Goal: Task Accomplishment & Management: Complete application form

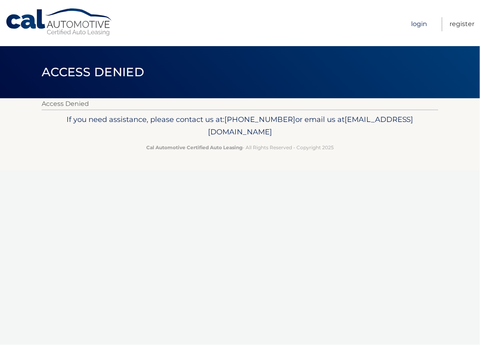
click at [420, 23] on link "Login" at bounding box center [420, 24] width 16 height 14
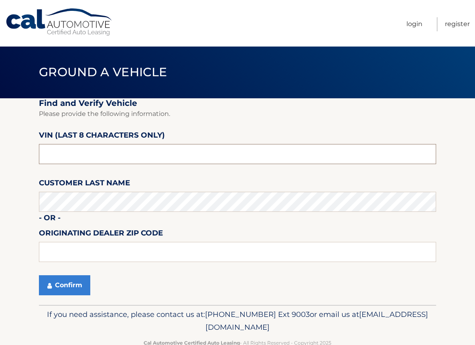
click at [63, 156] on input "text" at bounding box center [237, 154] width 397 height 20
click at [61, 154] on input "pu411***" at bounding box center [237, 154] width 397 height 20
type input "pu411340"
click at [61, 254] on input "text" at bounding box center [237, 252] width 397 height 20
type input "18902"
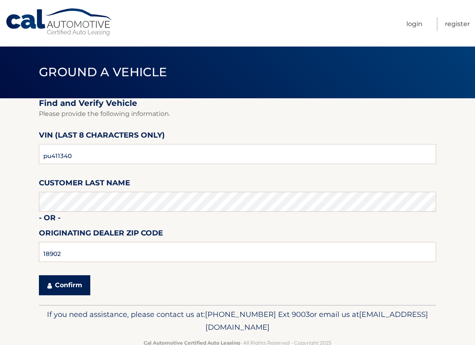
click at [71, 289] on button "Confirm" at bounding box center [64, 285] width 51 height 20
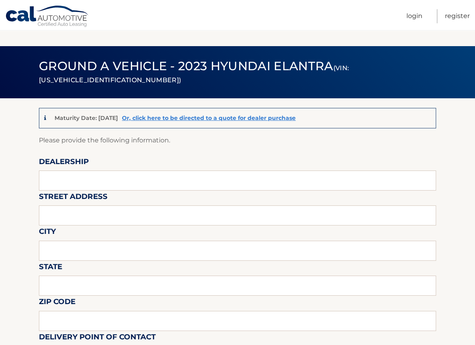
scroll to position [93, 0]
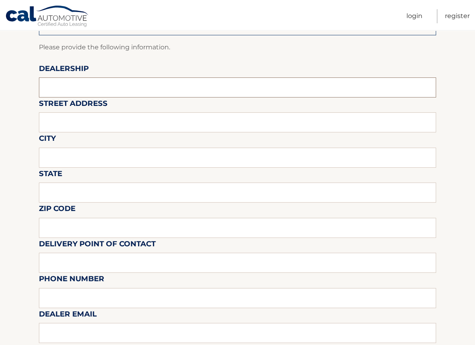
click at [53, 89] on input "text" at bounding box center [237, 87] width 397 height 20
type input "[PERSON_NAME]"
type input "[STREET_ADDRESS]"
type input "Abington"
type input "[US_STATE]"
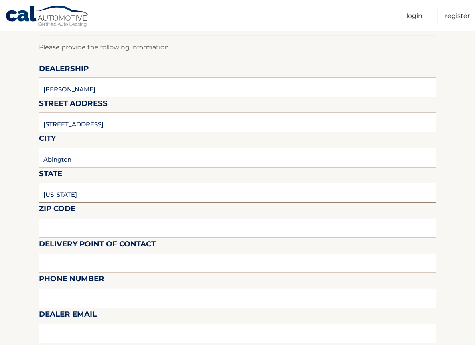
type input "19001"
type input "[PERSON_NAME]"
type input "2153607280"
type input "[PERSON_NAME]"
type input "215 595 7043"
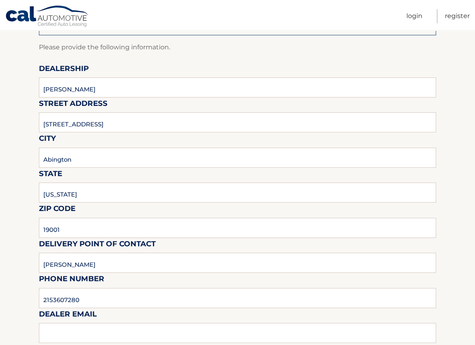
type input "gsantosusso@fredbeans.com"
type input "chet"
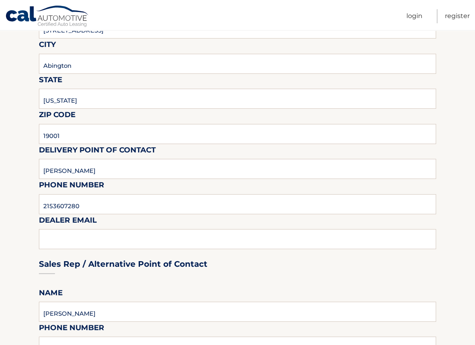
click at [50, 238] on div "Sales Rep / Alternative Point of Contact" at bounding box center [237, 249] width 397 height 57
click at [55, 239] on div "Sales Rep / Alternative Point of Contact" at bounding box center [237, 249] width 397 height 57
drag, startPoint x: 62, startPoint y: 237, endPoint x: 73, endPoint y: 239, distance: 11.0
click at [62, 237] on div "Sales Rep / Alternative Point of Contact" at bounding box center [237, 249] width 397 height 57
click at [92, 242] on div "Sales Rep / Alternative Point of Contact" at bounding box center [237, 249] width 397 height 57
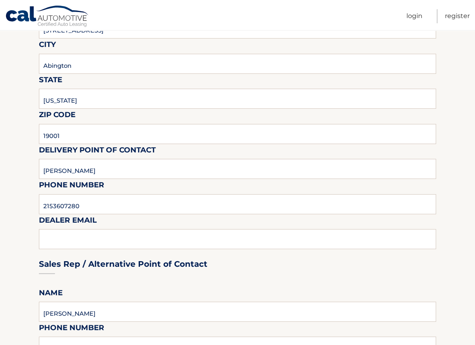
drag, startPoint x: 101, startPoint y: 241, endPoint x: 106, endPoint y: 235, distance: 7.4
click at [102, 241] on div "Sales Rep / Alternative Point of Contact" at bounding box center [237, 249] width 397 height 57
click at [106, 235] on div "Sales Rep / Alternative Point of Contact" at bounding box center [237, 249] width 397 height 57
click at [103, 241] on div "Sales Rep / Alternative Point of Contact" at bounding box center [237, 249] width 397 height 57
click at [103, 236] on div "Sales Rep / Alternative Point of Contact" at bounding box center [237, 249] width 397 height 57
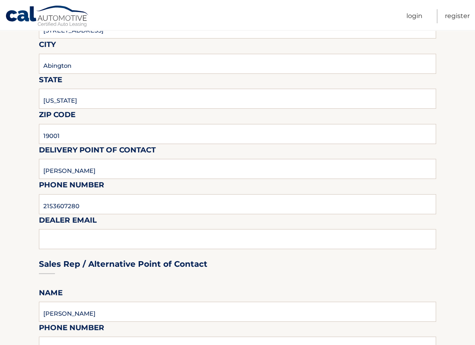
drag, startPoint x: 102, startPoint y: 235, endPoint x: 62, endPoint y: 239, distance: 40.3
click at [88, 238] on div "Sales Rep / Alternative Point of Contact" at bounding box center [237, 249] width 397 height 57
click at [62, 239] on div "Sales Rep / Alternative Point of Contact" at bounding box center [237, 249] width 397 height 57
click at [90, 210] on input "2153607280" at bounding box center [237, 204] width 397 height 20
click at [50, 241] on div "Sales Rep / Alternative Point of Contact" at bounding box center [237, 249] width 397 height 57
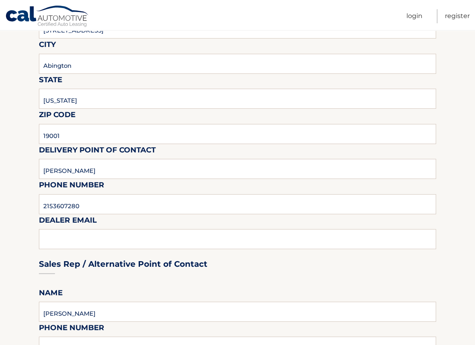
click at [81, 238] on div "Sales Rep / Alternative Point of Contact" at bounding box center [237, 249] width 397 height 57
click at [80, 237] on div "Sales Rep / Alternative Point of Contact" at bounding box center [237, 249] width 397 height 57
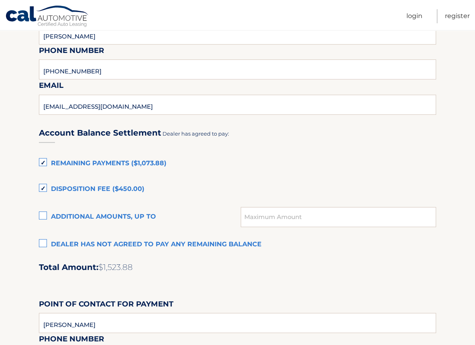
scroll to position [468, 0]
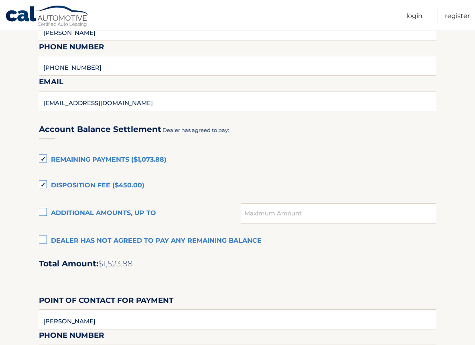
click at [43, 239] on label "Dealer has not agreed to pay any remaining balance" at bounding box center [237, 241] width 397 height 16
click at [0, 0] on input "Dealer has not agreed to pay any remaining balance" at bounding box center [0, 0] width 0 height 0
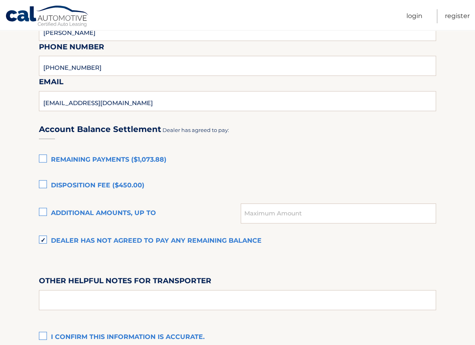
click at [43, 239] on label "Dealer has not agreed to pay any remaining balance" at bounding box center [237, 241] width 397 height 16
click at [0, 0] on input "Dealer has not agreed to pay any remaining balance" at bounding box center [0, 0] width 0 height 0
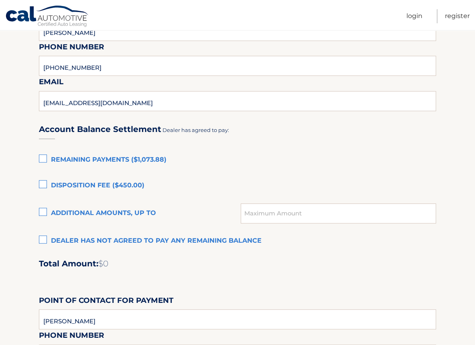
click at [42, 156] on label "Remaining Payments ($1,073.88)" at bounding box center [237, 160] width 397 height 16
click at [0, 0] on input "Remaining Payments ($1,073.88)" at bounding box center [0, 0] width 0 height 0
click at [43, 184] on label "Disposition Fee ($450.00)" at bounding box center [237, 186] width 397 height 16
click at [0, 0] on input "Disposition Fee ($450.00)" at bounding box center [0, 0] width 0 height 0
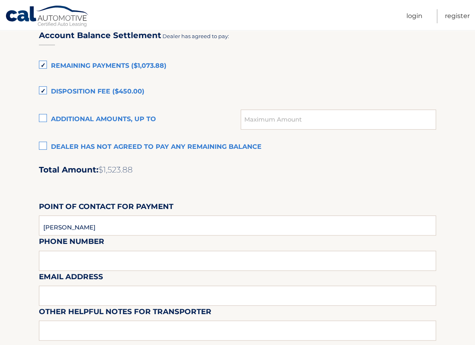
scroll to position [654, 0]
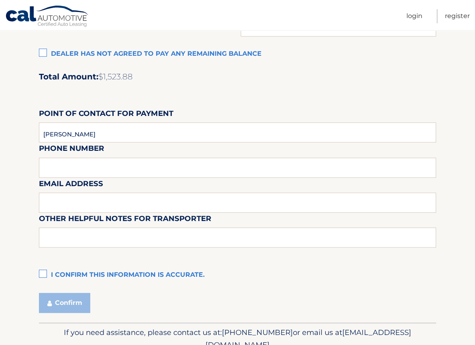
click at [65, 170] on div "Email Address" at bounding box center [237, 159] width 397 height 35
click at [58, 170] on div "Email Address" at bounding box center [237, 159] width 397 height 35
click at [56, 207] on input "text" at bounding box center [237, 202] width 397 height 20
type input "gsantosusso@fredbeans.com"
click at [65, 168] on div "Email Address gsantosusso@fredbeans.com" at bounding box center [237, 159] width 397 height 35
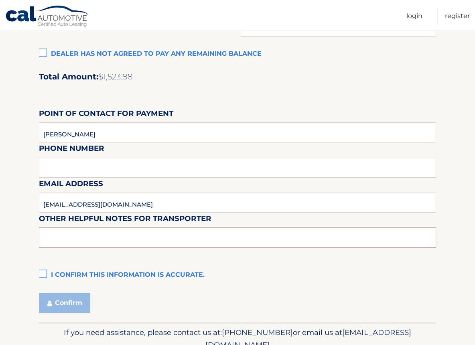
click at [63, 236] on input "text" at bounding box center [237, 237] width 397 height 20
drag, startPoint x: 59, startPoint y: 168, endPoint x: 64, endPoint y: 167, distance: 5.6
click at [59, 168] on div "Email Address gsantosusso@fredbeans.com" at bounding box center [237, 159] width 397 height 35
click at [88, 171] on div "Email Address gsantosusso@fredbeans.com" at bounding box center [237, 159] width 397 height 35
click at [89, 171] on div "Email Address gsantosusso@fredbeans.com" at bounding box center [237, 159] width 397 height 35
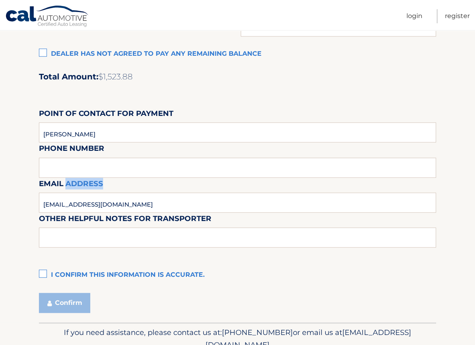
click at [89, 171] on div "Email Address gsantosusso@fredbeans.com" at bounding box center [237, 159] width 397 height 35
click at [70, 236] on input "text" at bounding box center [237, 237] width 397 height 20
click at [42, 273] on label "I confirm this information is accurate." at bounding box center [237, 275] width 397 height 16
click at [0, 0] on input "I confirm this information is accurate." at bounding box center [0, 0] width 0 height 0
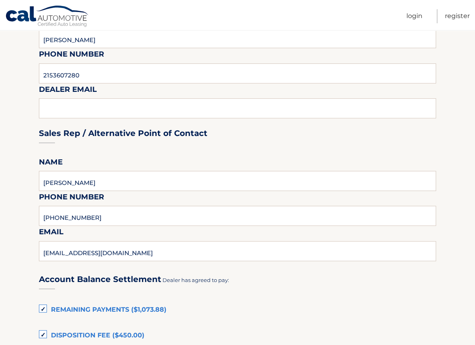
scroll to position [225, 0]
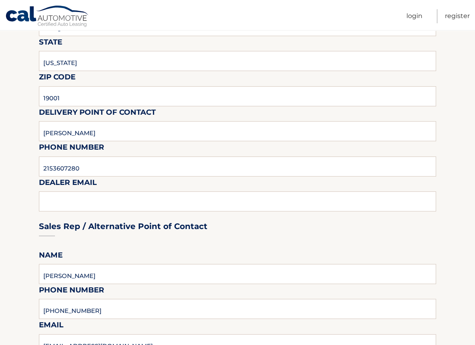
click at [58, 203] on div "Sales Rep / Alternative Point of Contact" at bounding box center [237, 211] width 397 height 57
click at [59, 203] on div "Sales Rep / Alternative Point of Contact" at bounding box center [237, 211] width 397 height 57
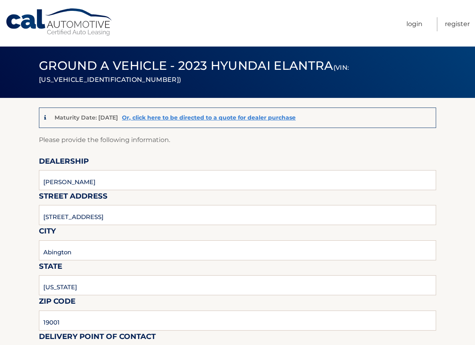
scroll to position [0, 0]
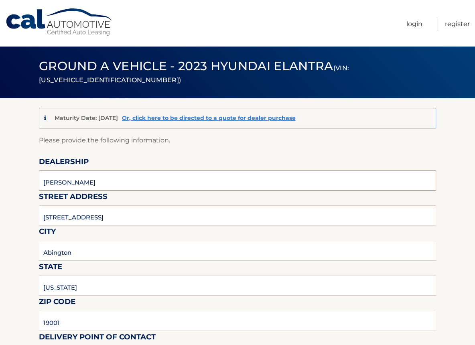
click at [104, 181] on input "fred beans honda" at bounding box center [237, 180] width 397 height 20
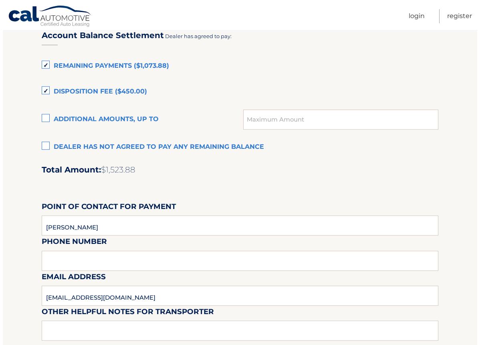
scroll to position [692, 0]
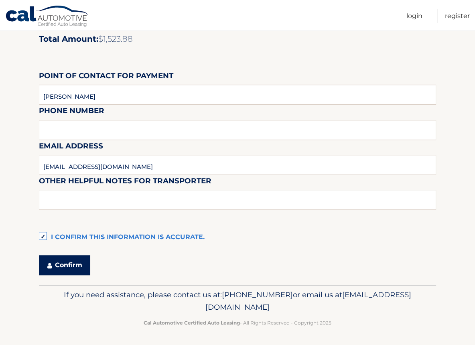
click at [72, 261] on button "Confirm" at bounding box center [64, 265] width 51 height 20
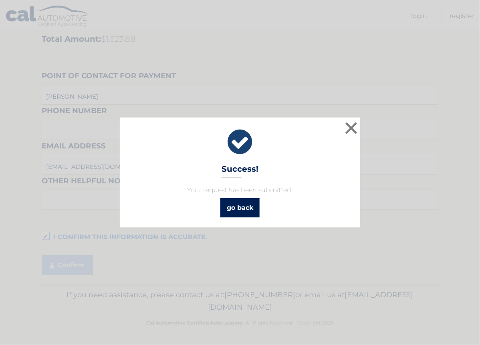
click at [236, 205] on link "go back" at bounding box center [240, 207] width 39 height 19
